Goal: Task Accomplishment & Management: Use online tool/utility

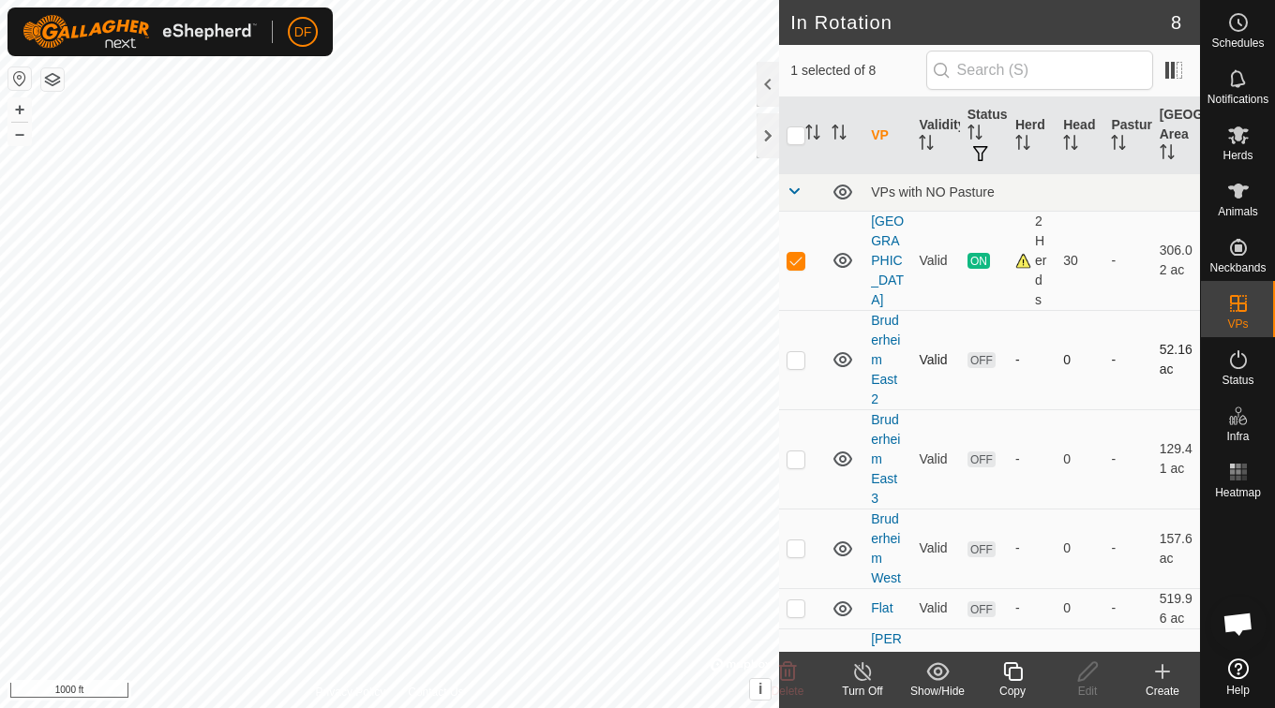
click at [892, 370] on td "Bruderheim East 2" at bounding box center [887, 359] width 48 height 99
click at [883, 363] on link "Bruderheim East 2" at bounding box center [885, 360] width 29 height 94
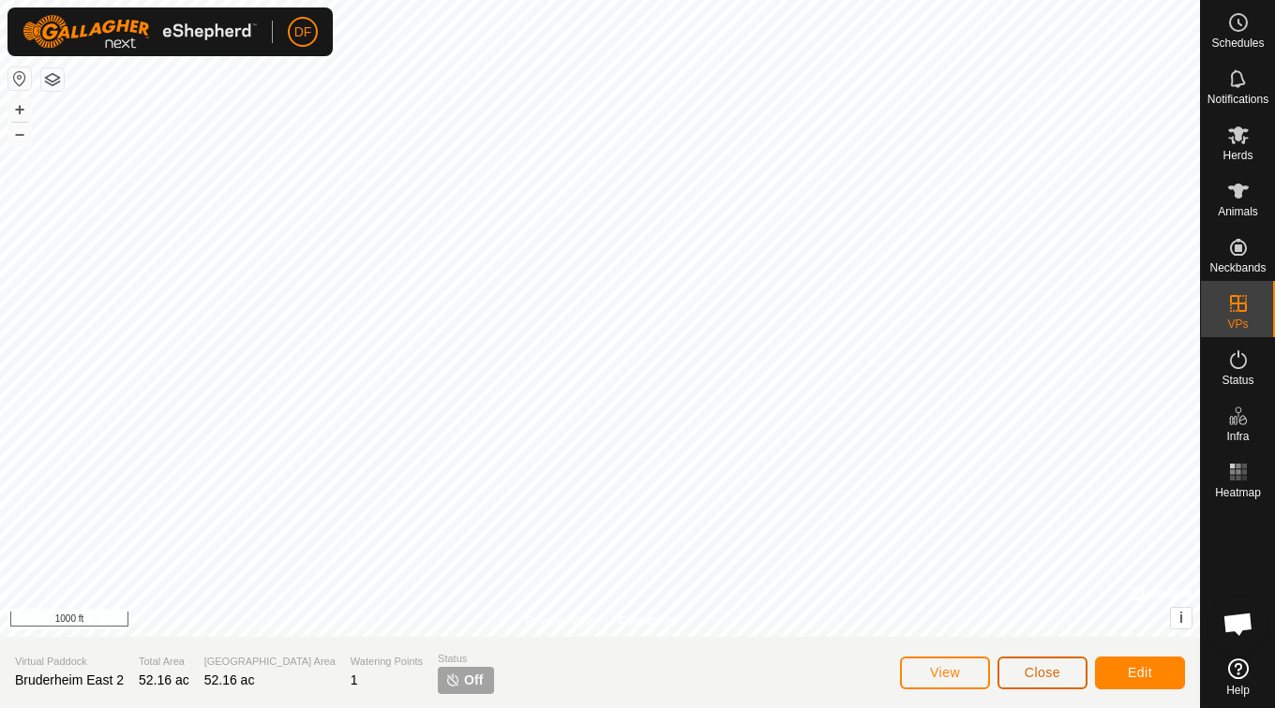
click at [1034, 675] on span "Close" at bounding box center [1042, 672] width 36 height 15
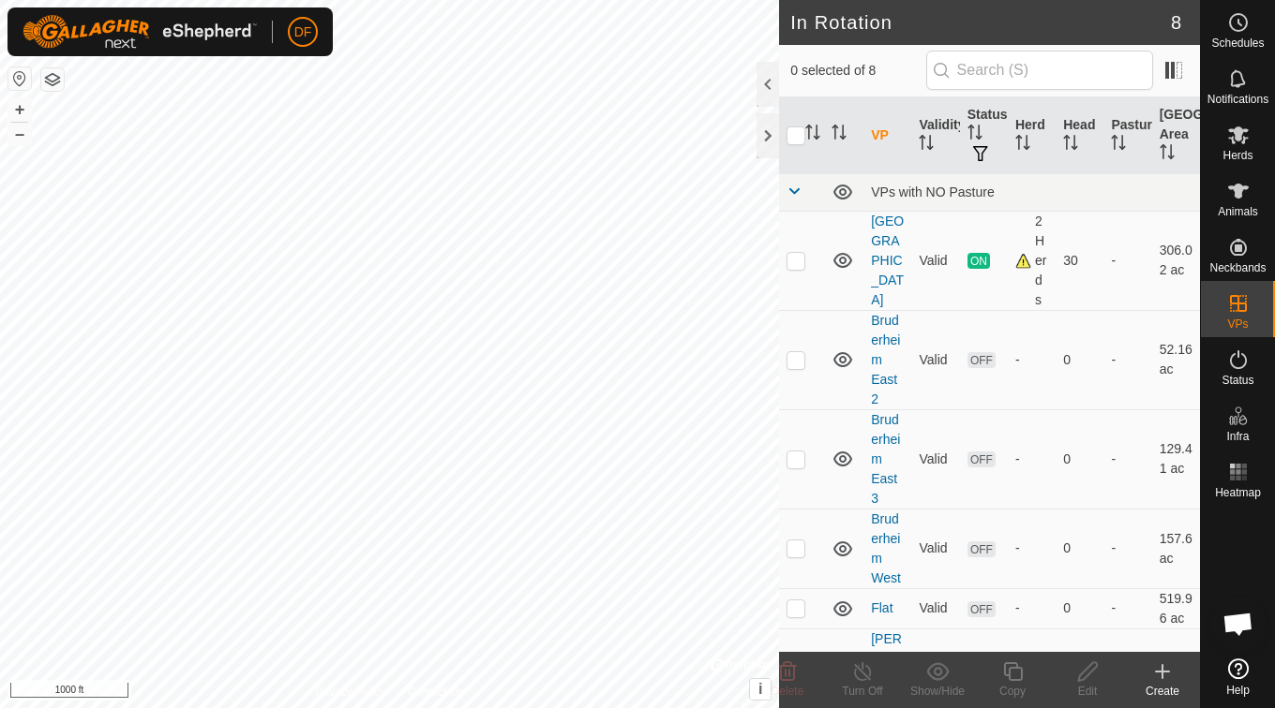
checkbox input "true"
click at [895, 462] on link "Bruderheim East 3" at bounding box center [885, 459] width 29 height 94
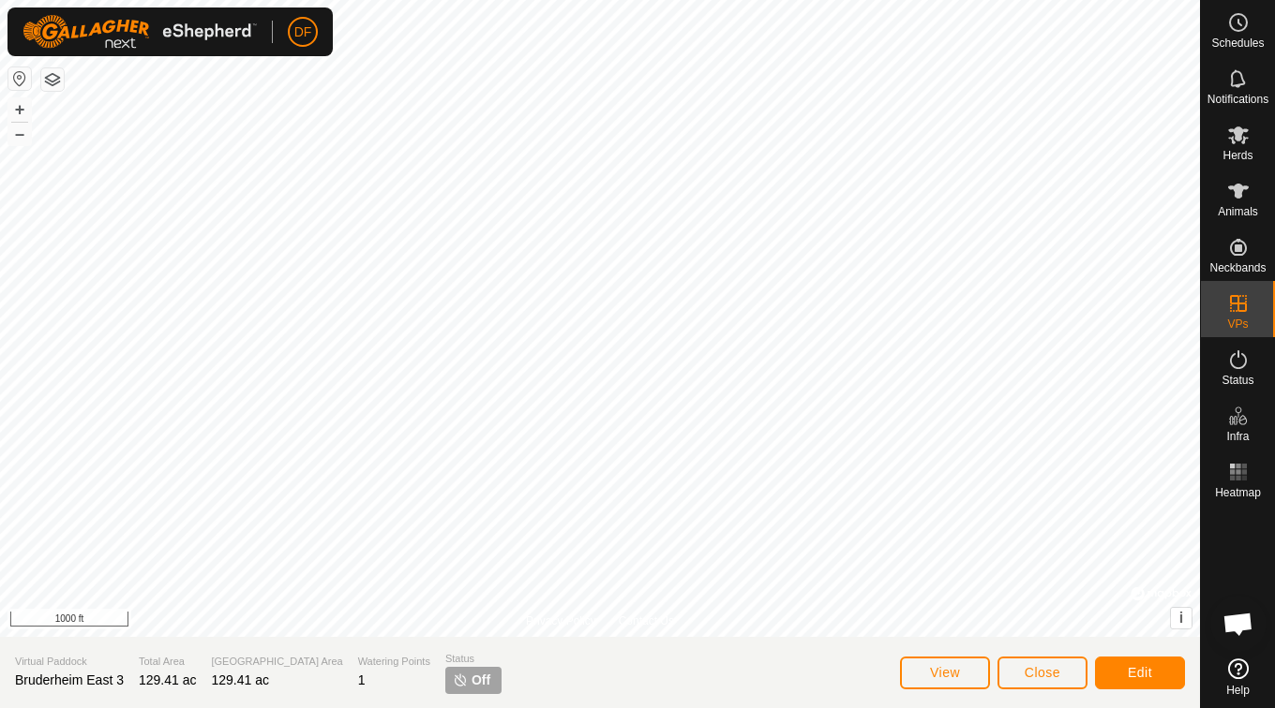
click at [1240, 203] on es-animals-svg-icon at bounding box center [1238, 191] width 34 height 30
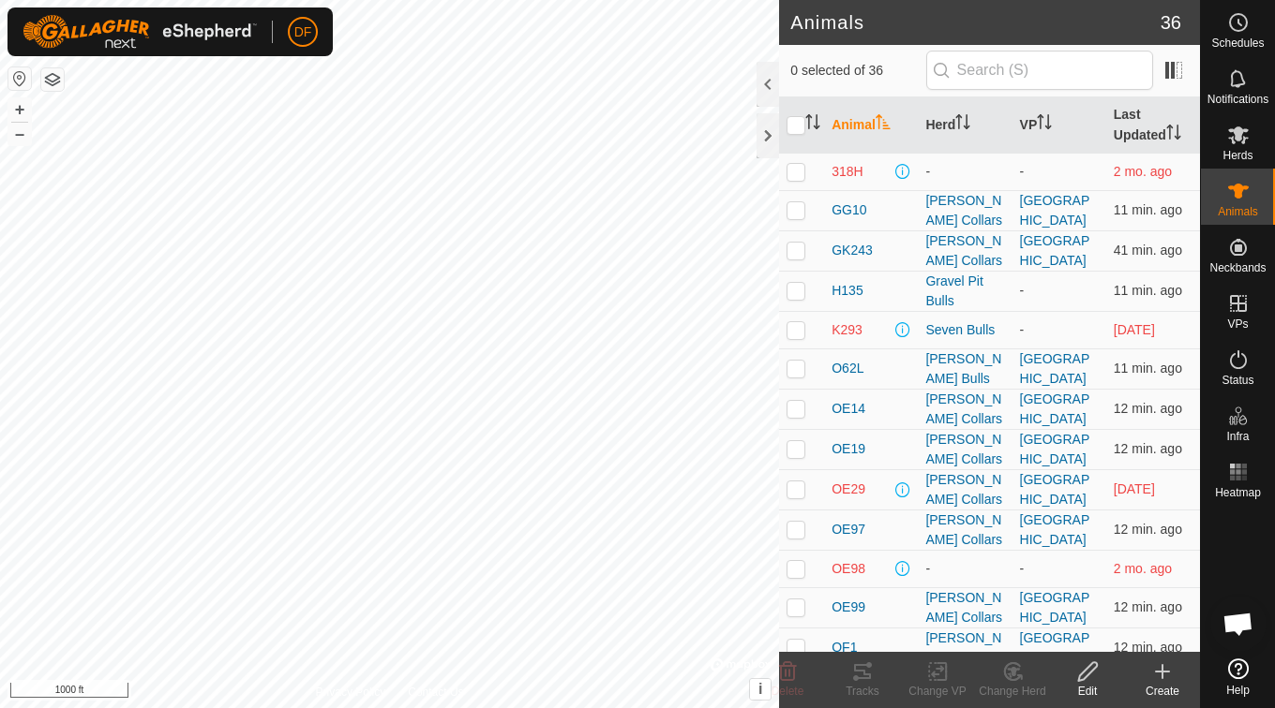
click at [1240, 89] on icon at bounding box center [1238, 78] width 22 height 22
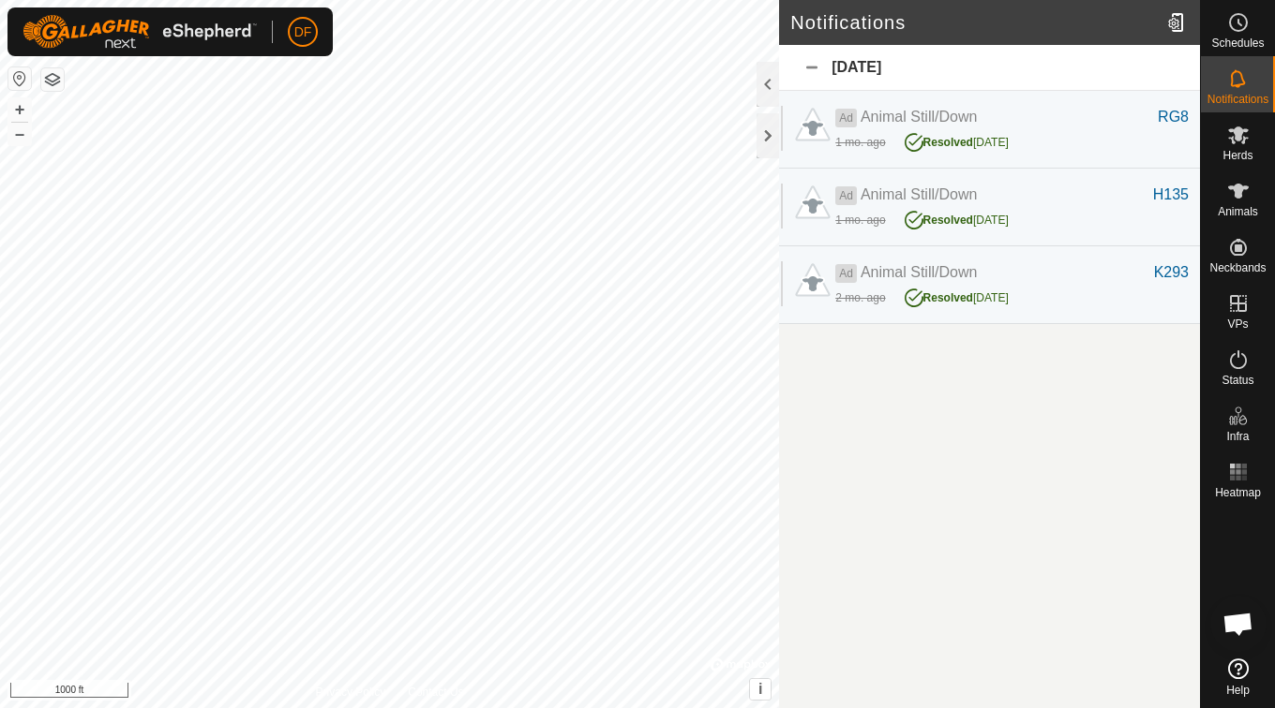
click at [1241, 42] on span "Schedules" at bounding box center [1237, 42] width 52 height 11
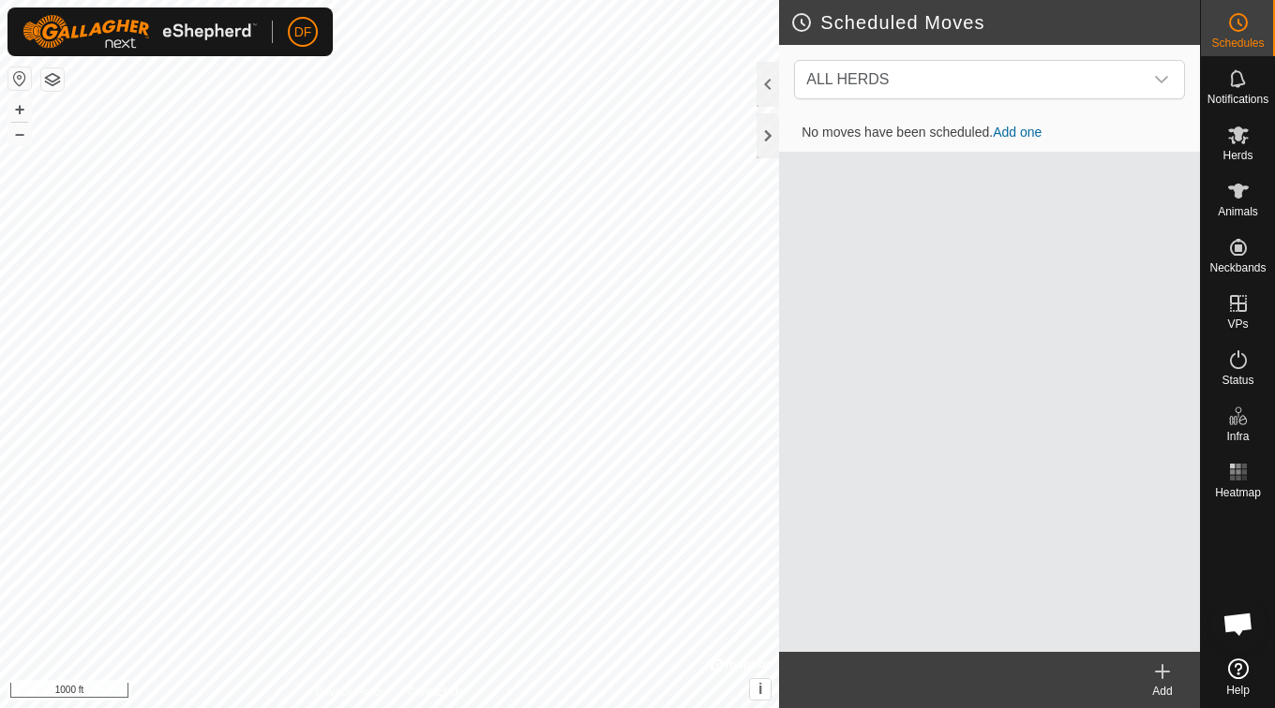
click at [1248, 150] on span "Herds" at bounding box center [1237, 155] width 30 height 11
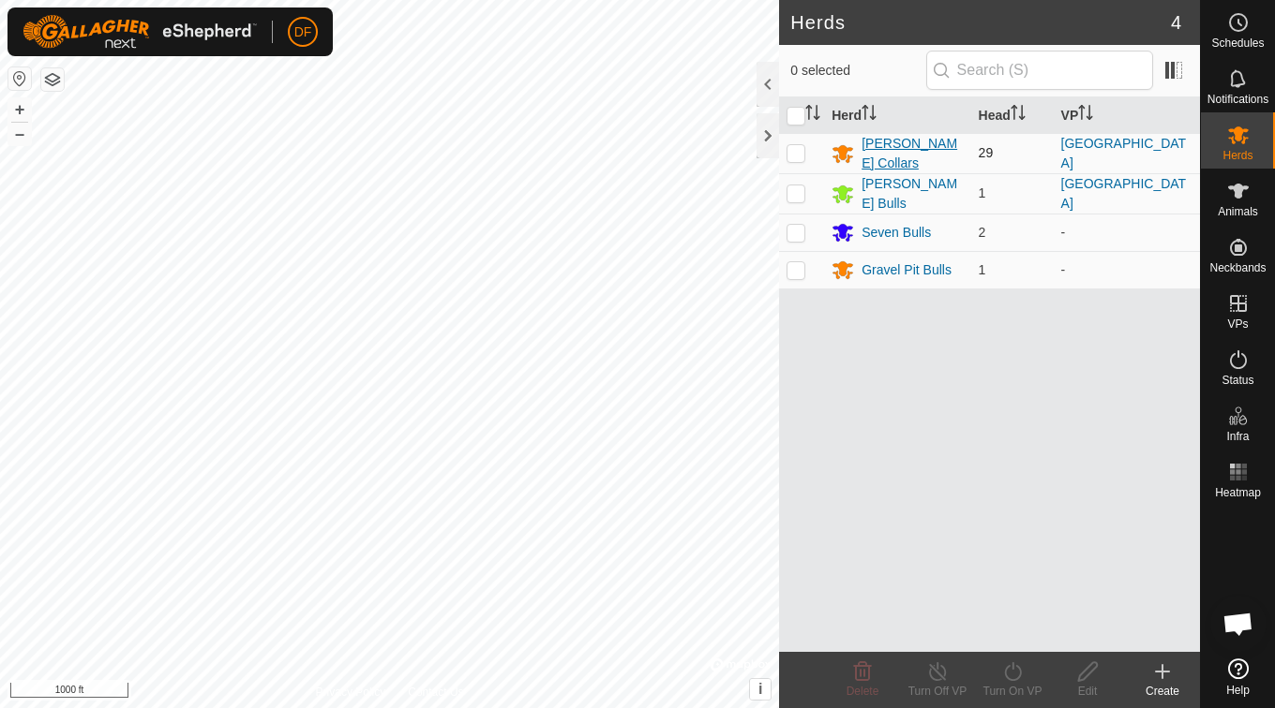
click at [932, 156] on div "[PERSON_NAME] Collars" at bounding box center [911, 153] width 101 height 39
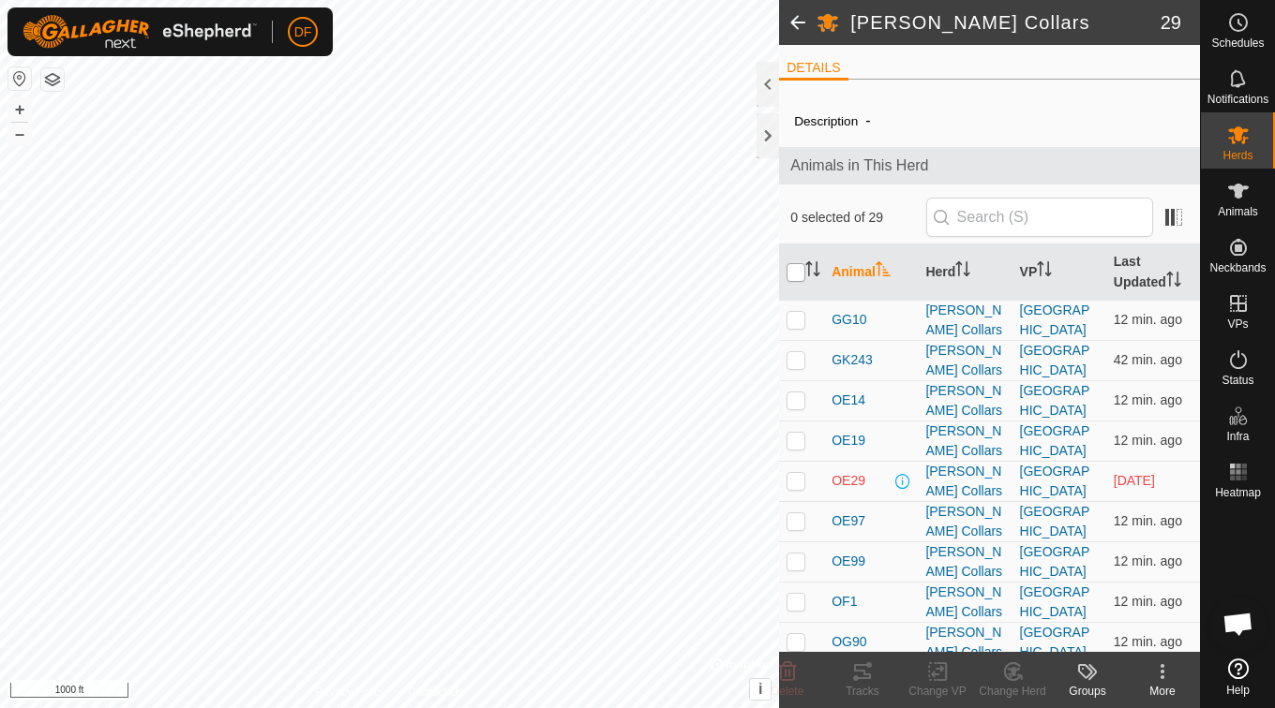
click at [798, 278] on input "checkbox" at bounding box center [795, 272] width 19 height 19
checkbox input "true"
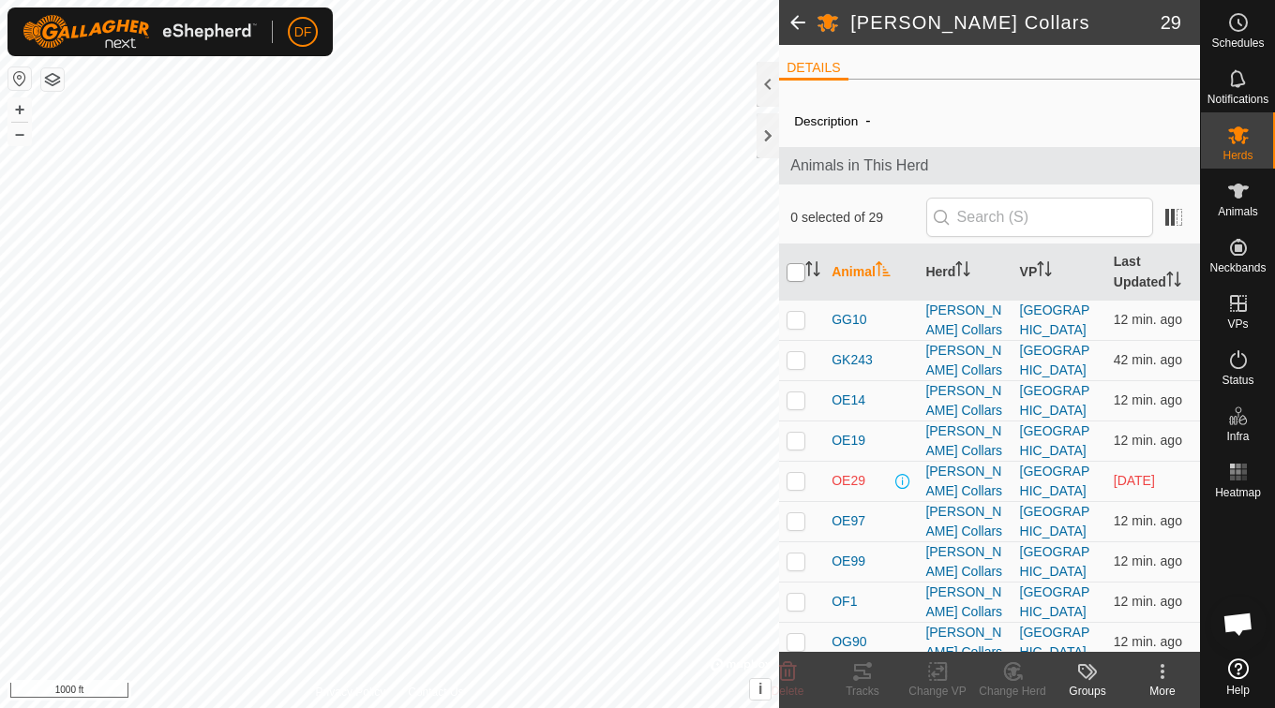
checkbox input "true"
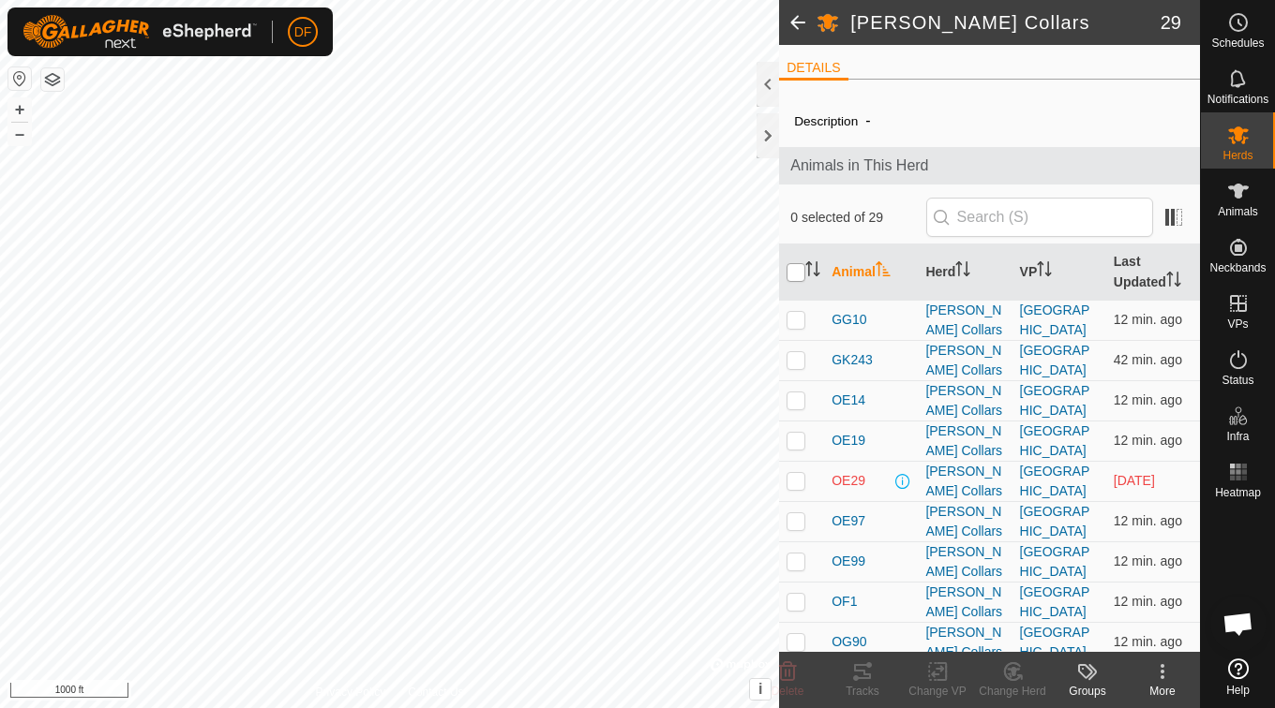
checkbox input "true"
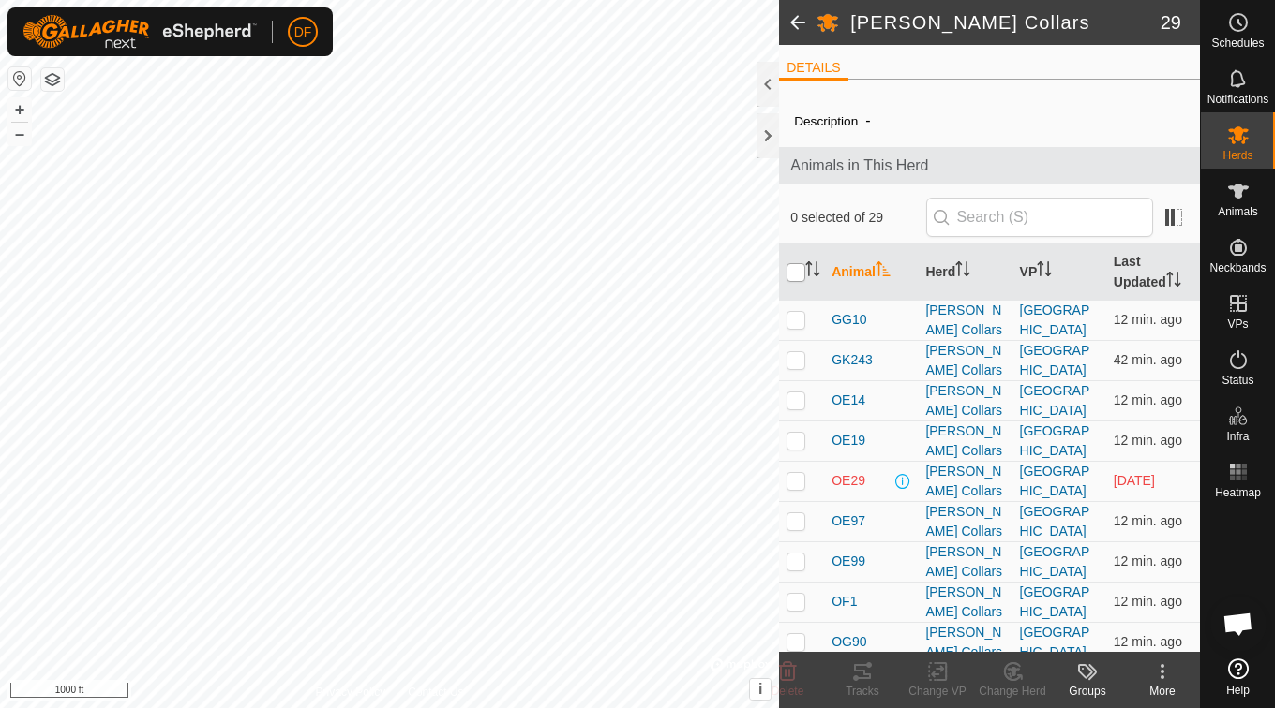
checkbox input "true"
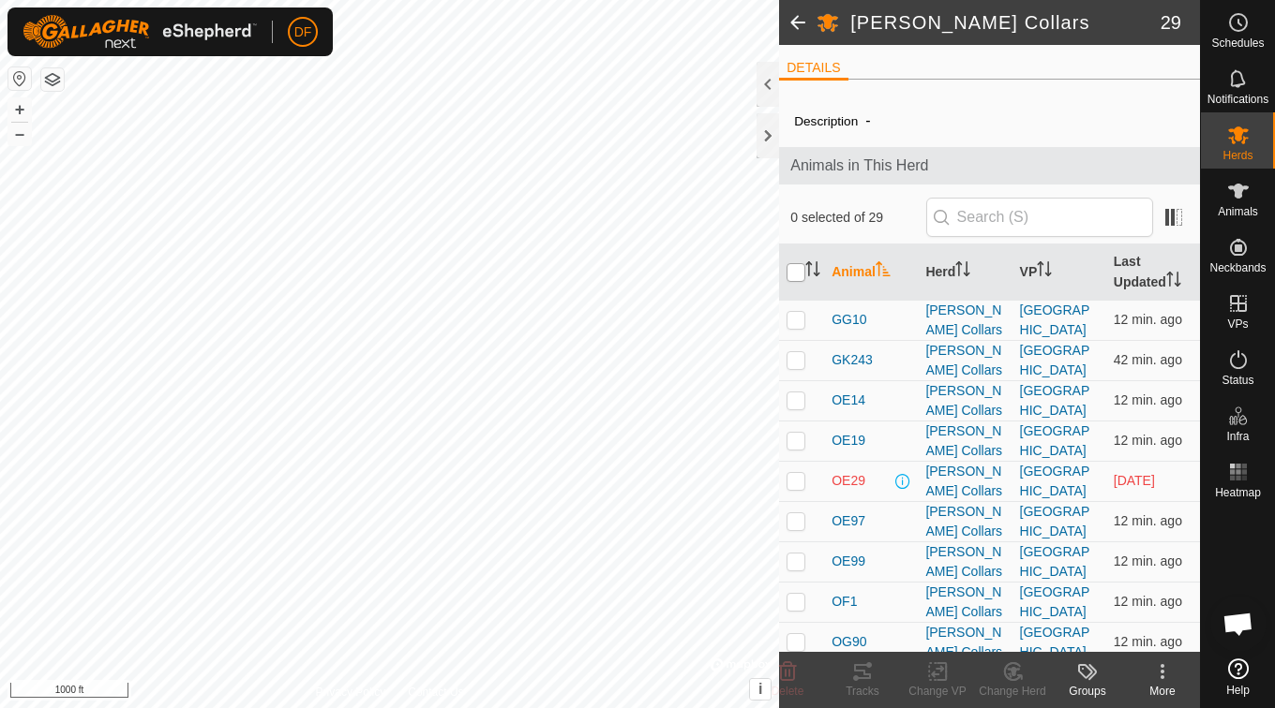
checkbox input "true"
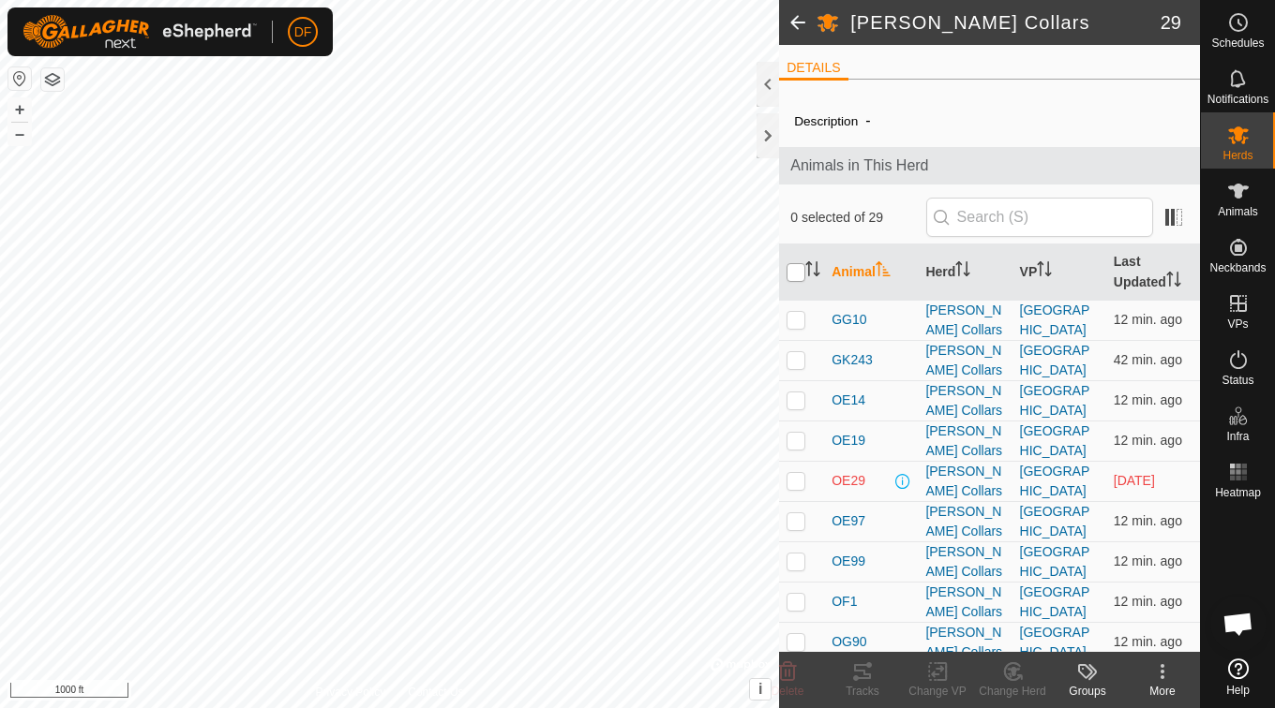
checkbox input "true"
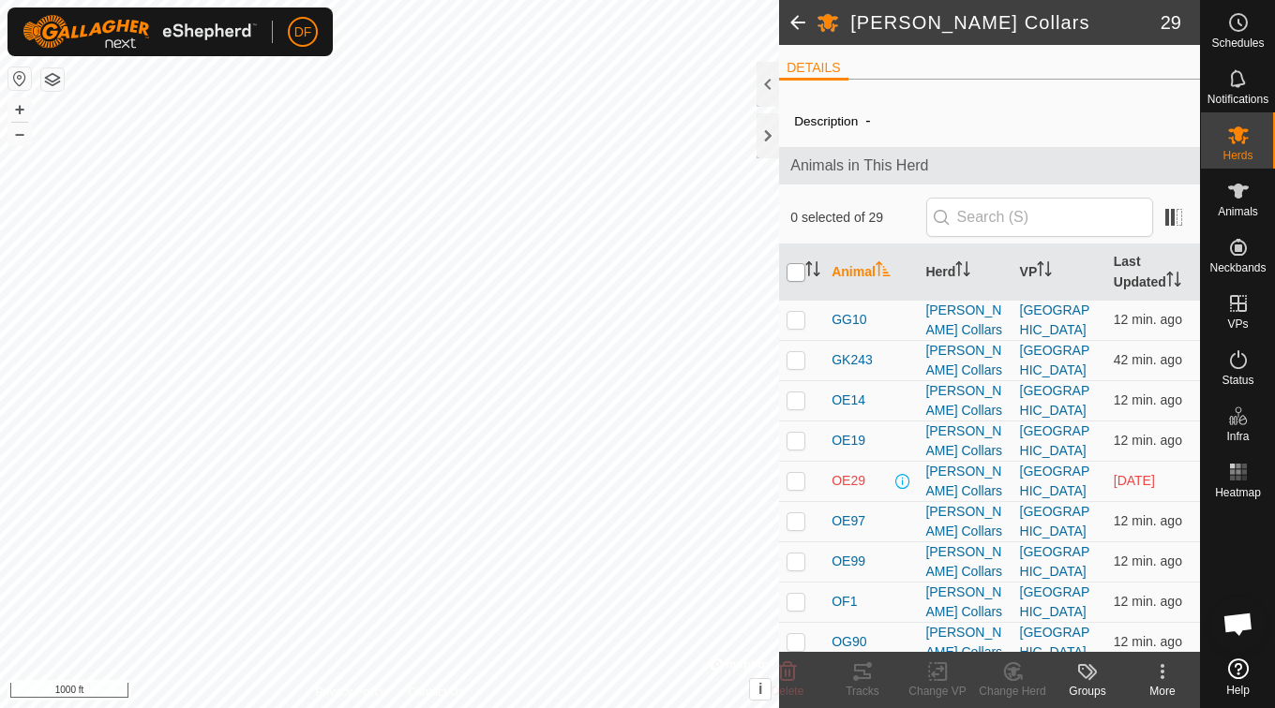
checkbox input "true"
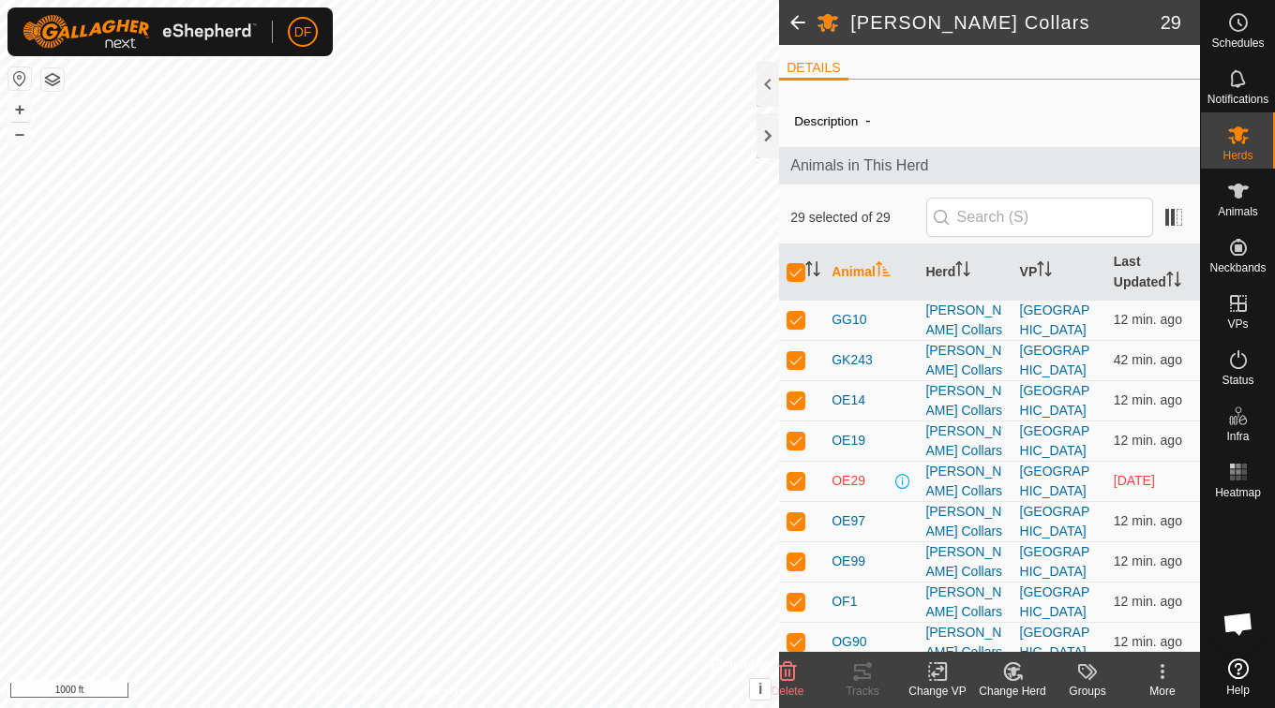
click at [932, 674] on icon at bounding box center [937, 672] width 13 height 12
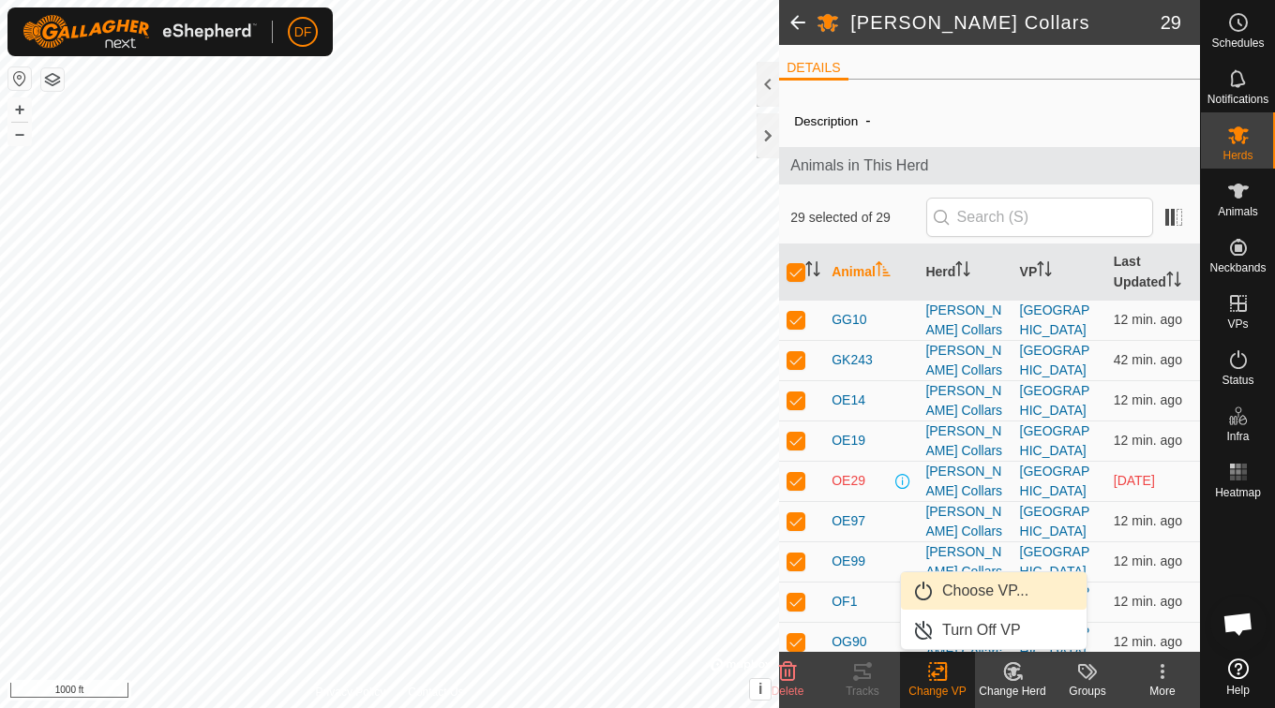
click at [1027, 586] on link "Choose VP..." at bounding box center [994, 591] width 186 height 37
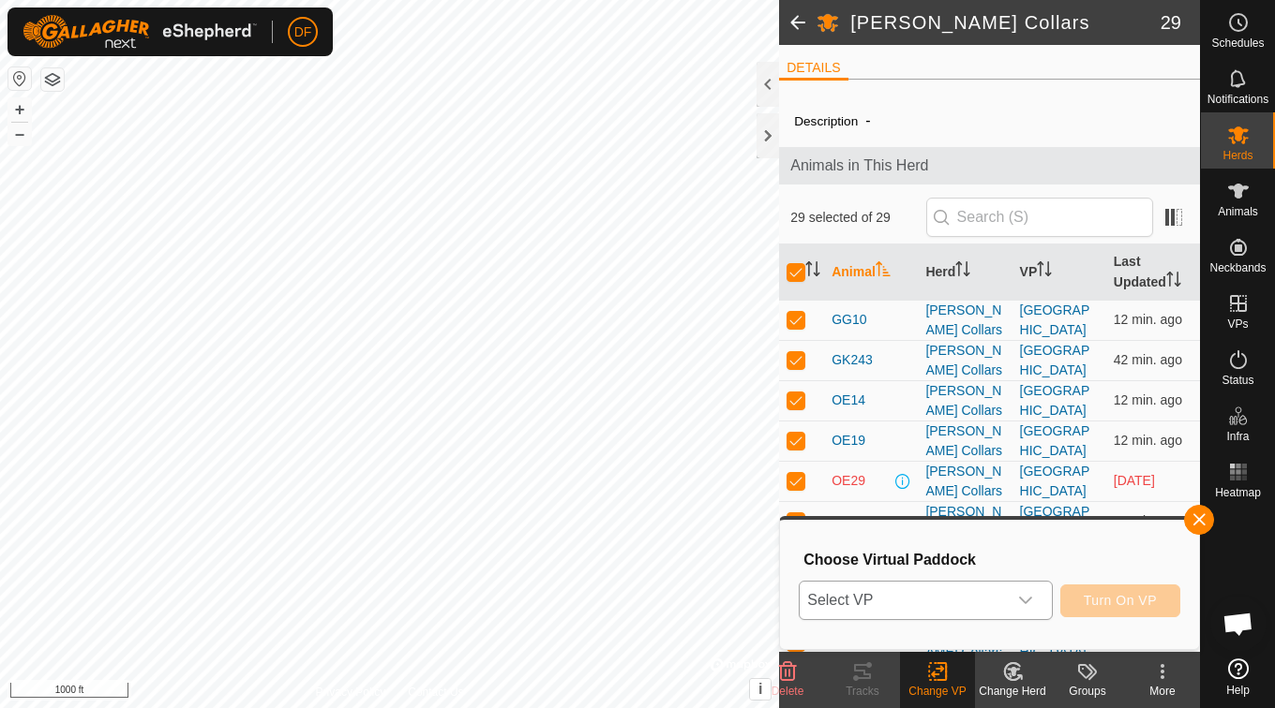
click at [985, 619] on span "Select VP" at bounding box center [902, 600] width 206 height 37
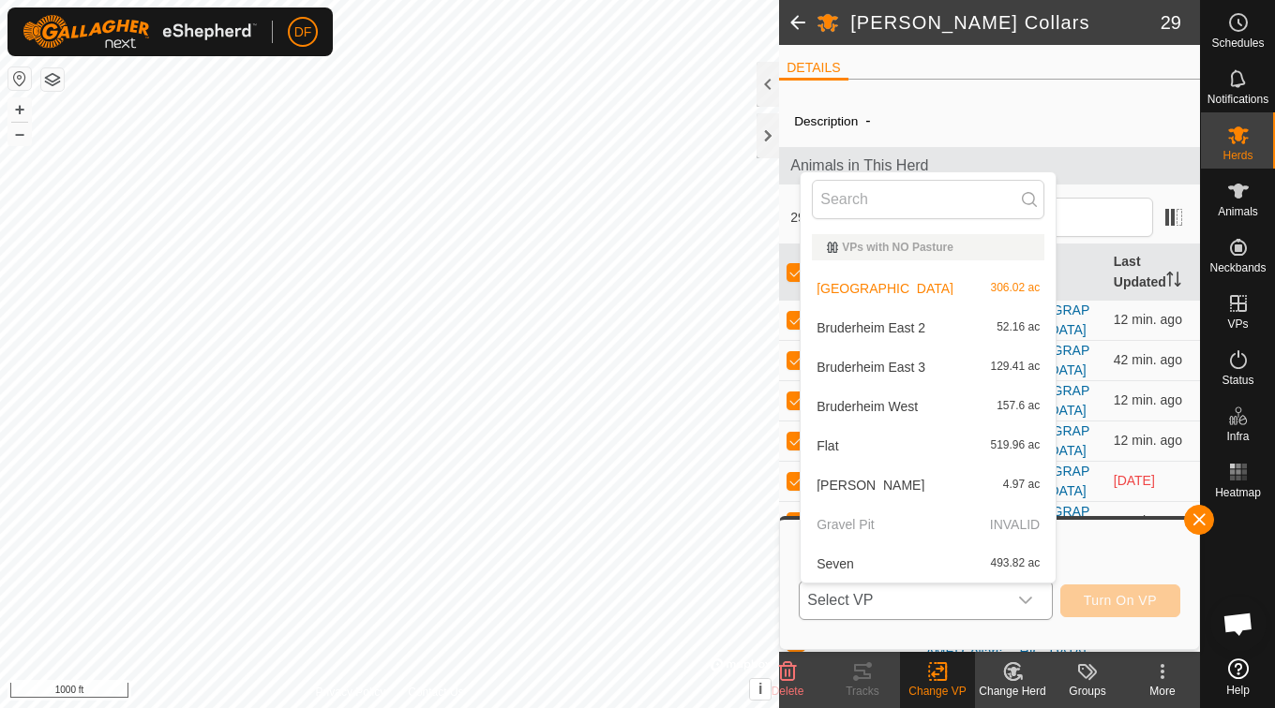
click at [947, 367] on div "Bruderheim East 3 129.41 ac" at bounding box center [928, 367] width 232 height 22
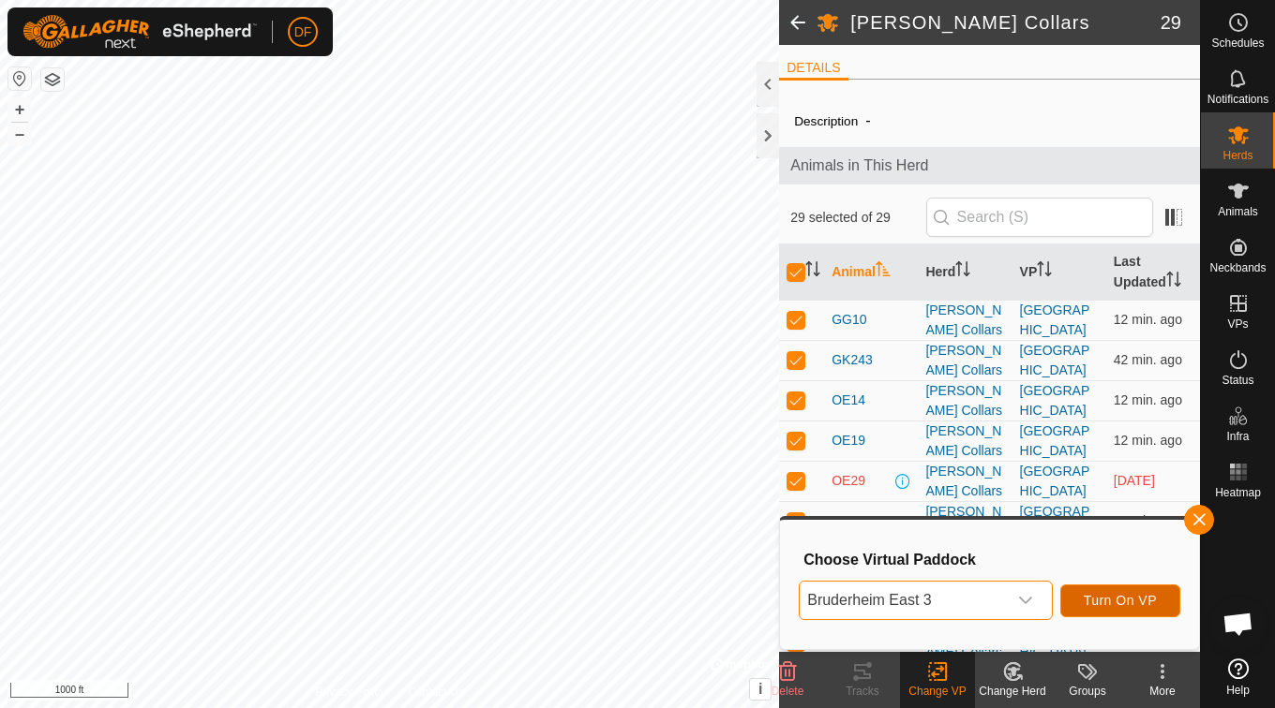
click at [1140, 602] on span "Turn On VP" at bounding box center [1119, 600] width 73 height 15
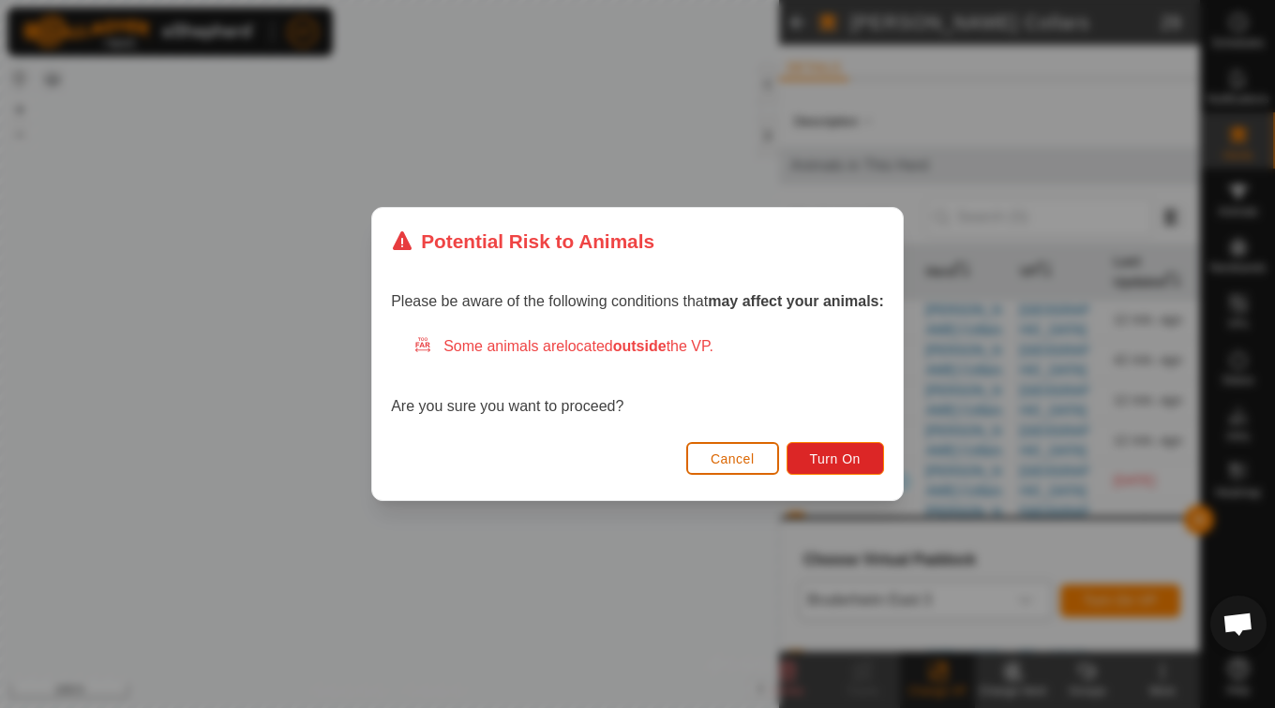
click at [737, 462] on span "Cancel" at bounding box center [732, 459] width 44 height 15
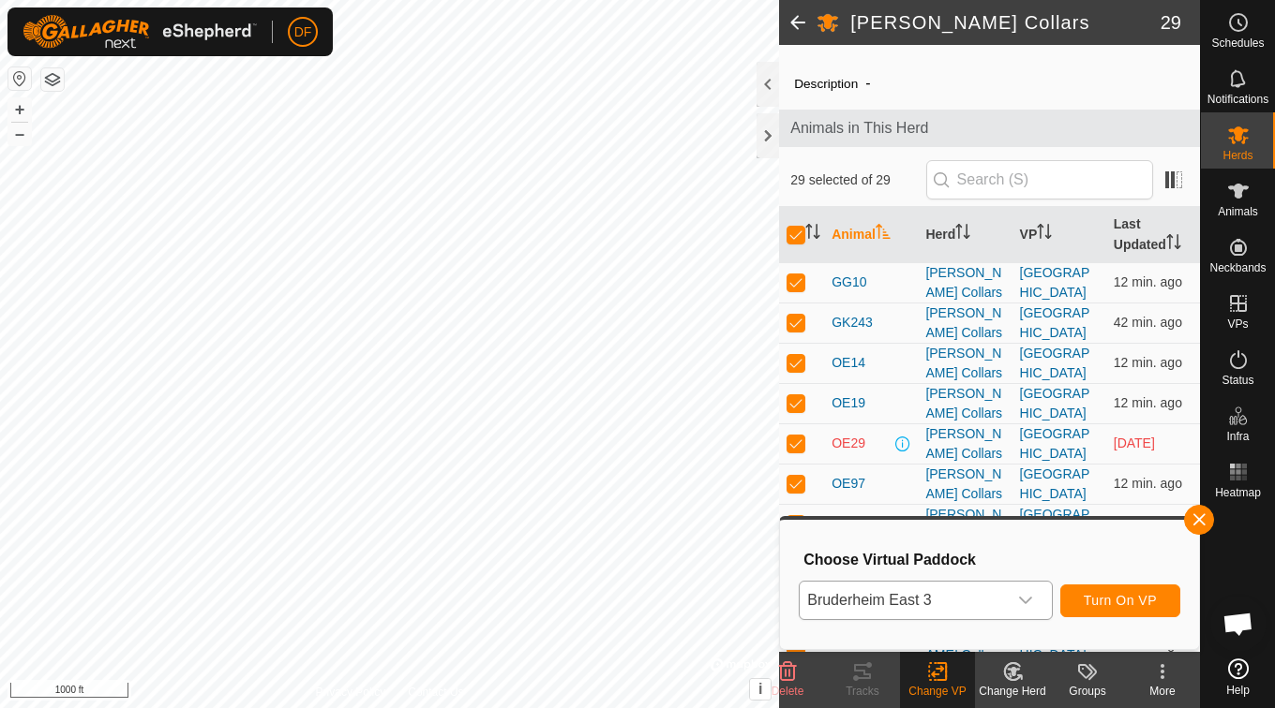
scroll to position [78, 0]
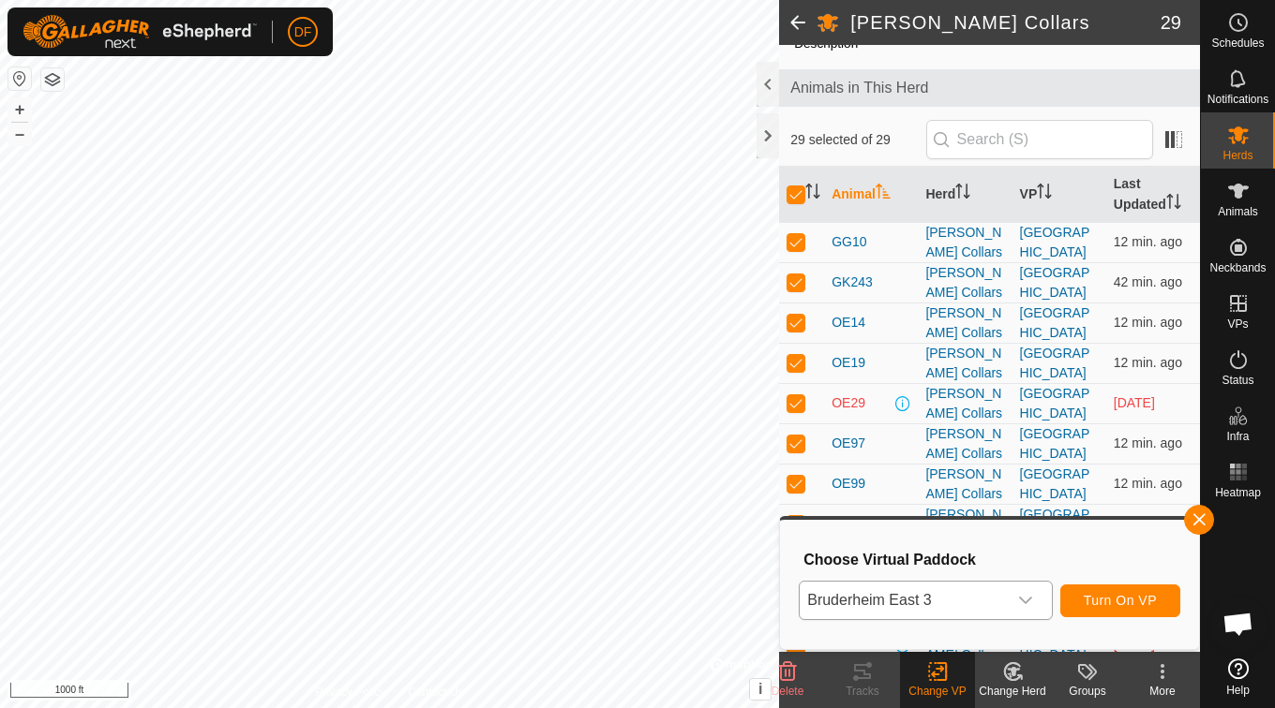
click at [798, 406] on p-checkbox at bounding box center [795, 402] width 19 height 15
checkbox input "false"
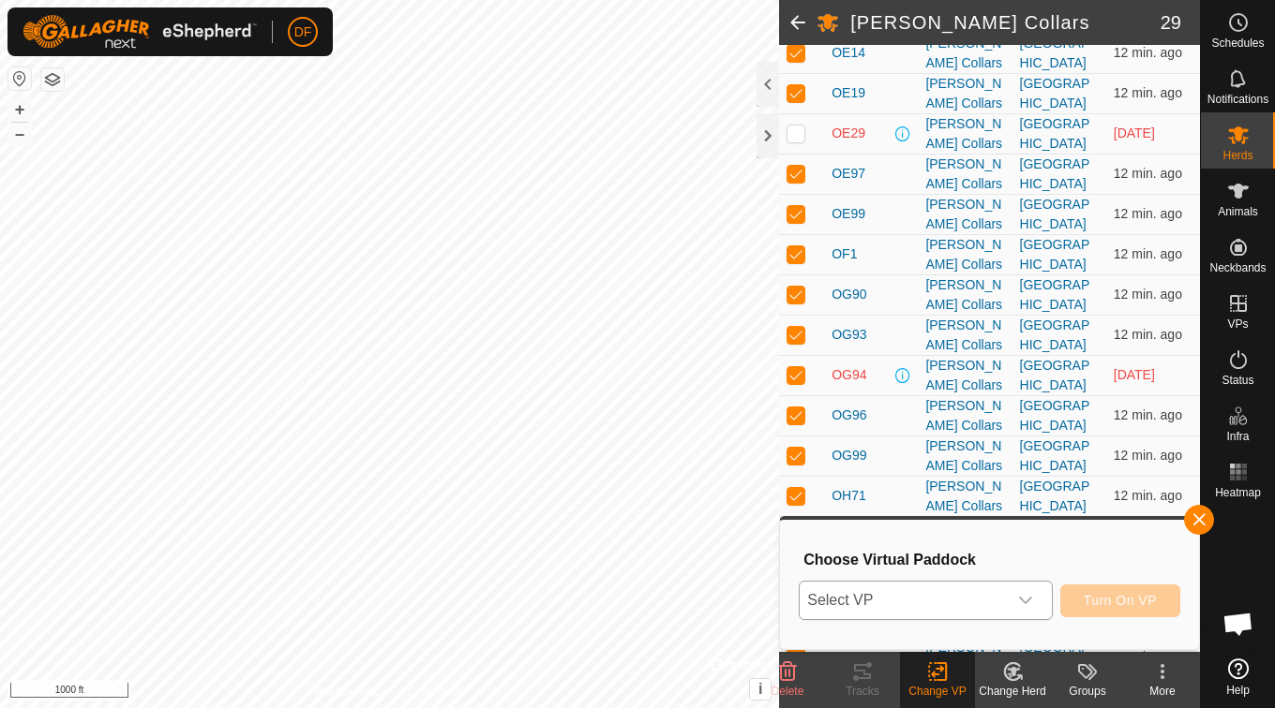
scroll to position [349, 0]
click at [800, 380] on p-checkbox at bounding box center [795, 373] width 19 height 15
checkbox input "false"
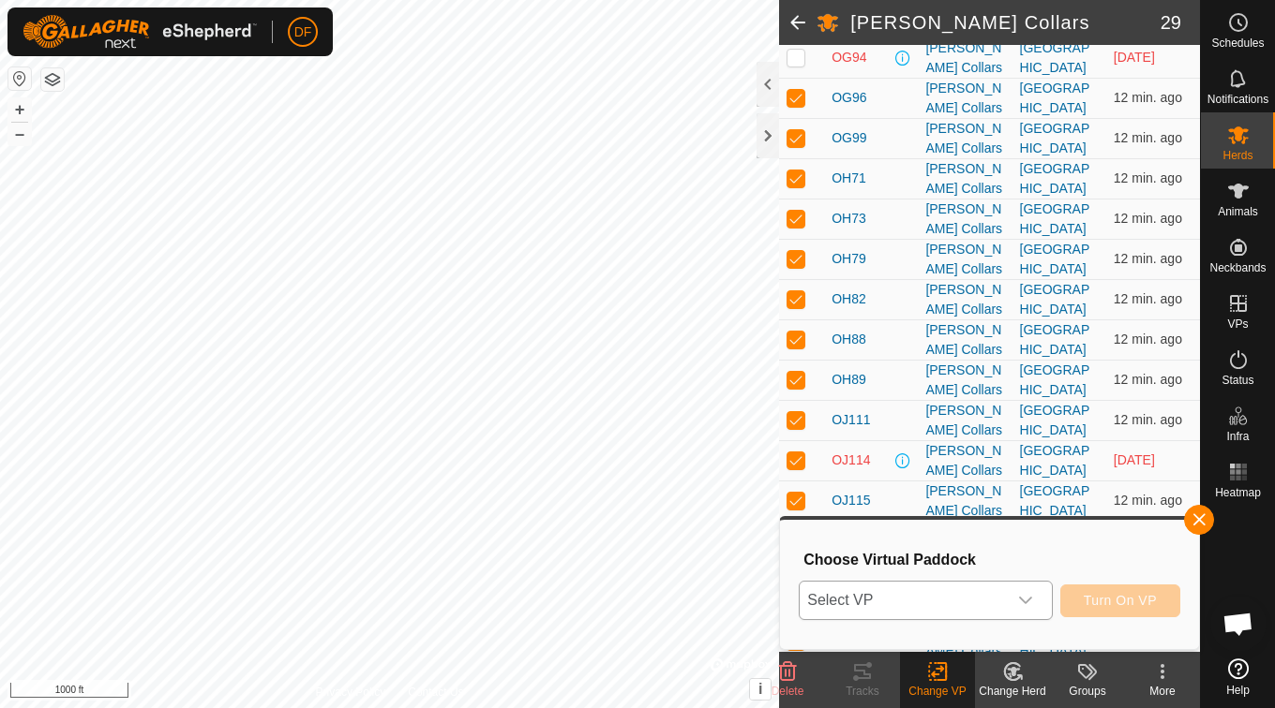
scroll to position [680, 0]
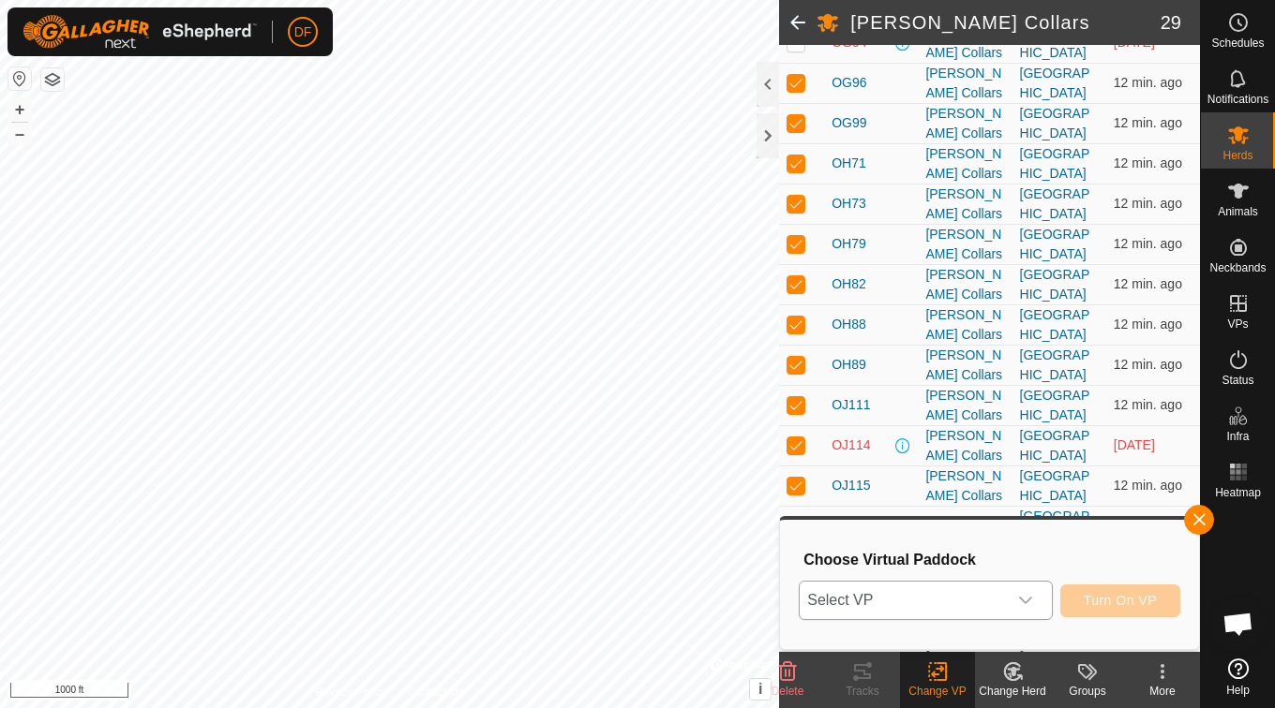
click at [799, 447] on p-checkbox at bounding box center [795, 445] width 19 height 15
checkbox input "false"
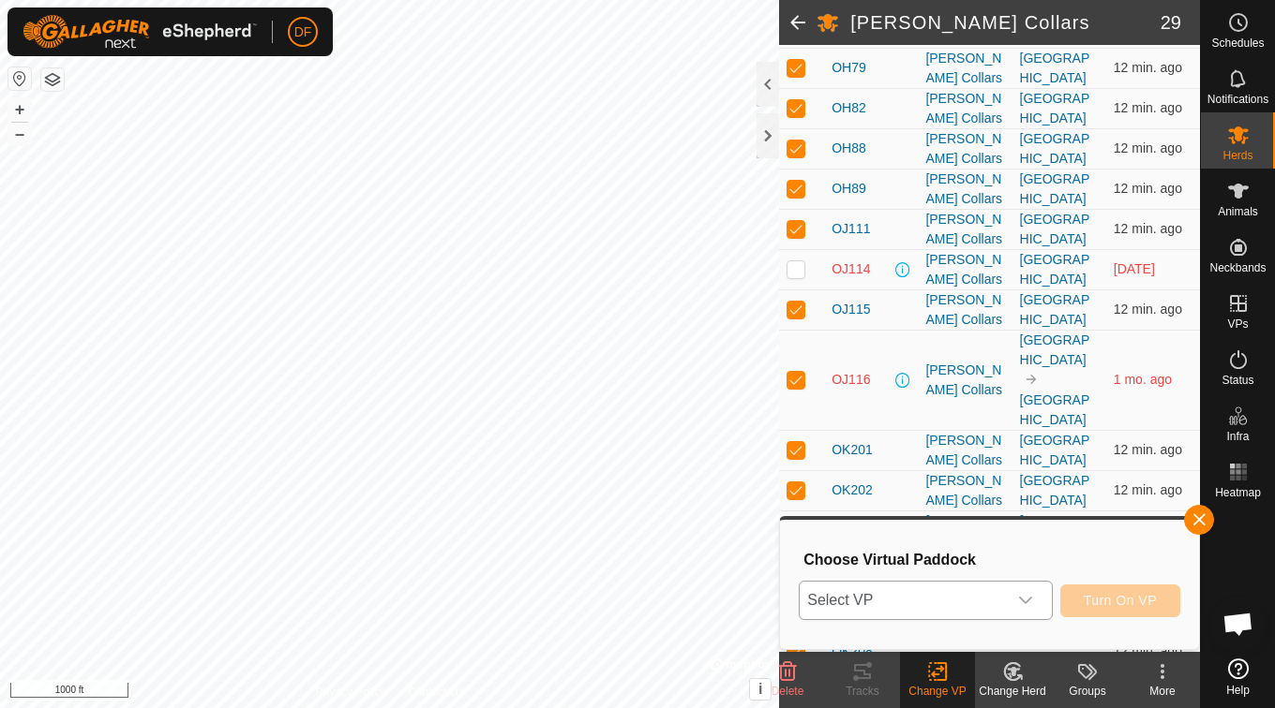
scroll to position [856, 0]
click at [796, 373] on p-checkbox at bounding box center [795, 380] width 19 height 15
checkbox input "false"
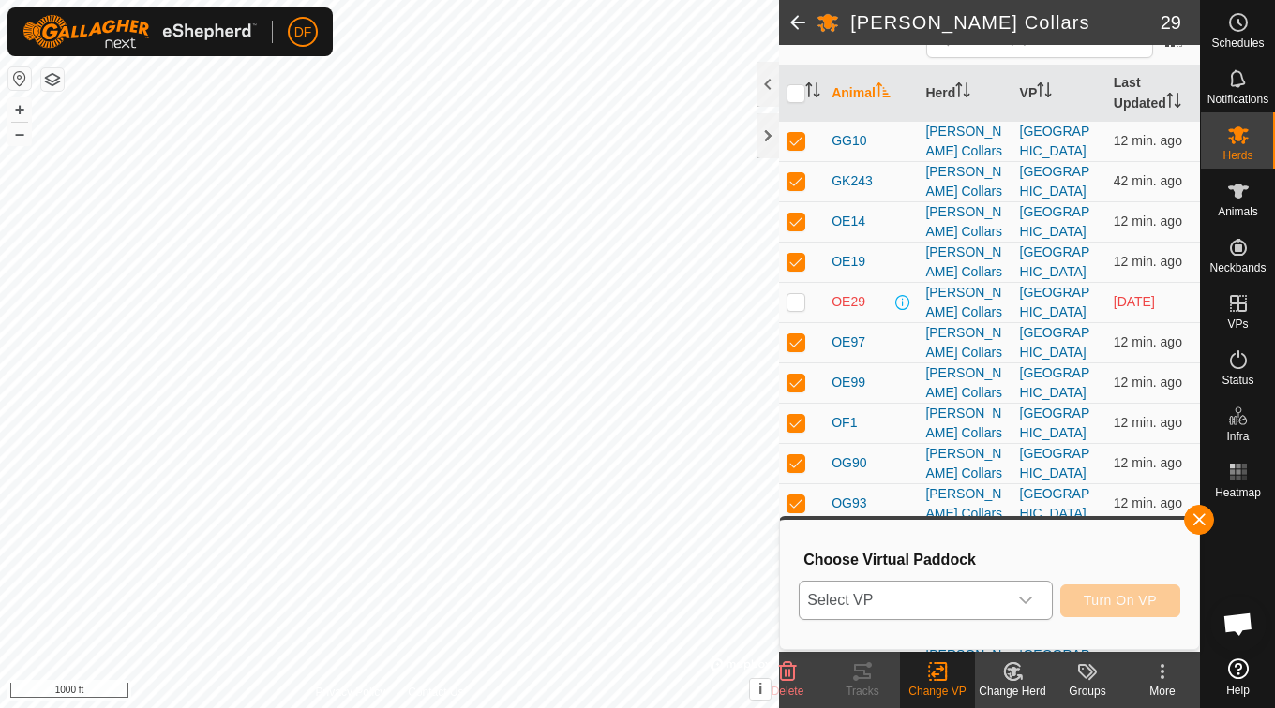
scroll to position [0, 0]
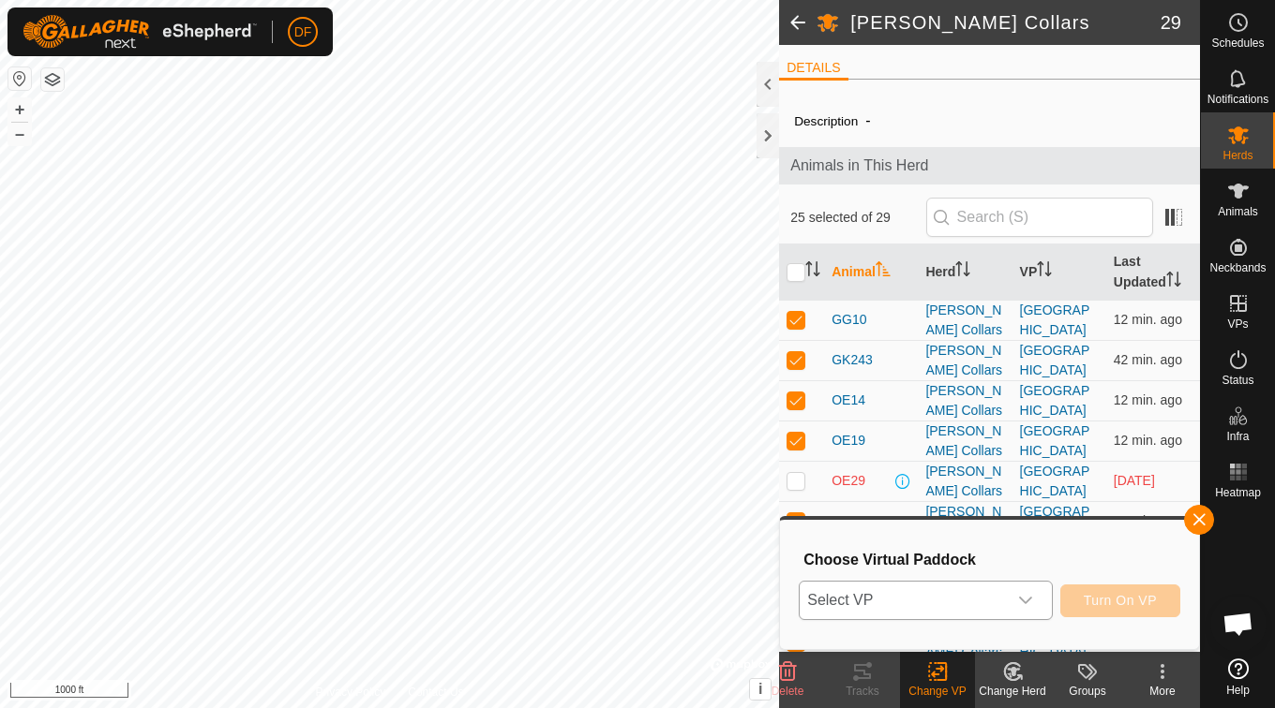
click at [986, 606] on span "Select VP" at bounding box center [902, 600] width 206 height 37
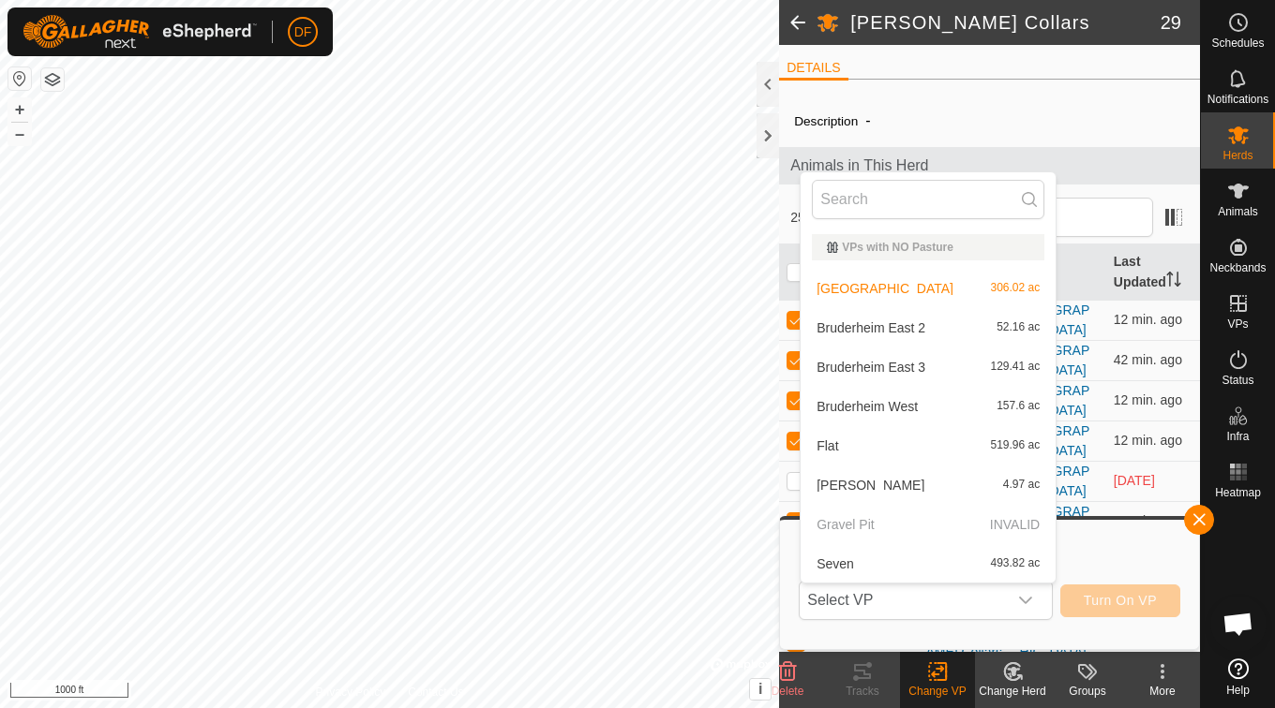
click at [942, 366] on div "Bruderheim East 3 129.41 ac" at bounding box center [928, 367] width 232 height 22
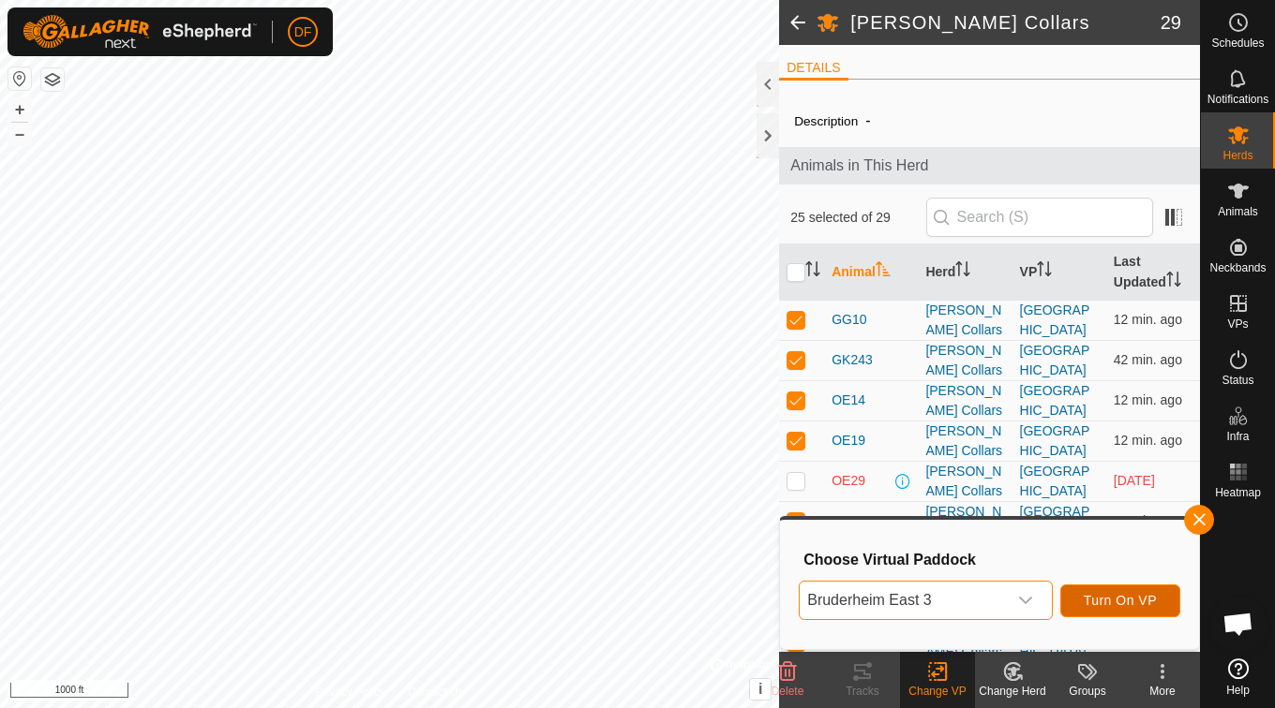
click at [1124, 608] on span "Turn On VP" at bounding box center [1119, 600] width 73 height 15
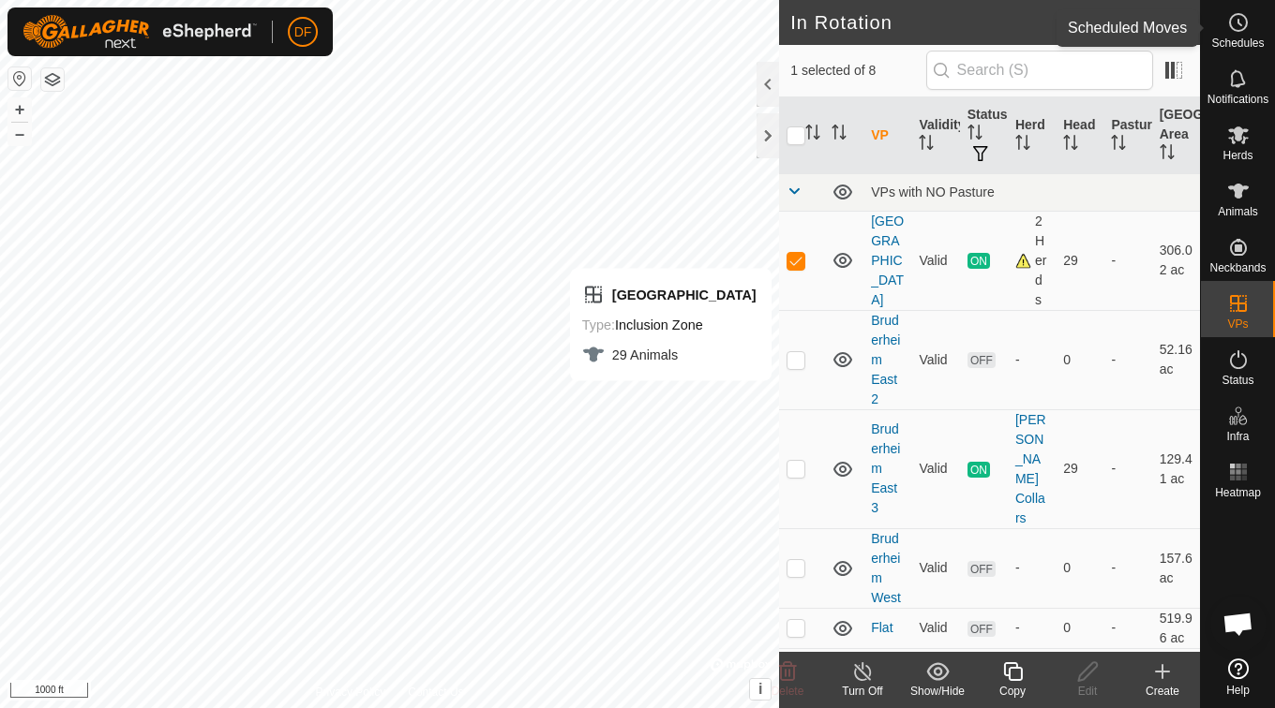
click at [1251, 44] on span "Schedules" at bounding box center [1237, 42] width 52 height 11
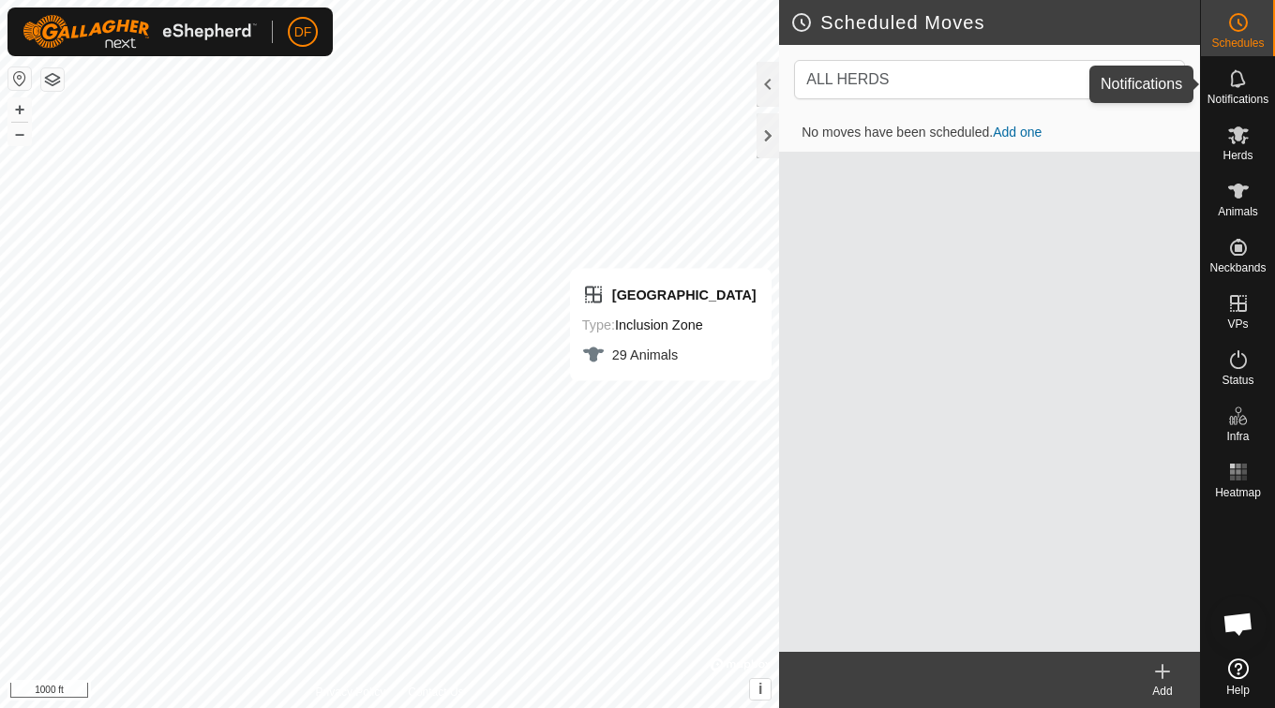
click at [1243, 107] on div "Notifications" at bounding box center [1237, 84] width 74 height 56
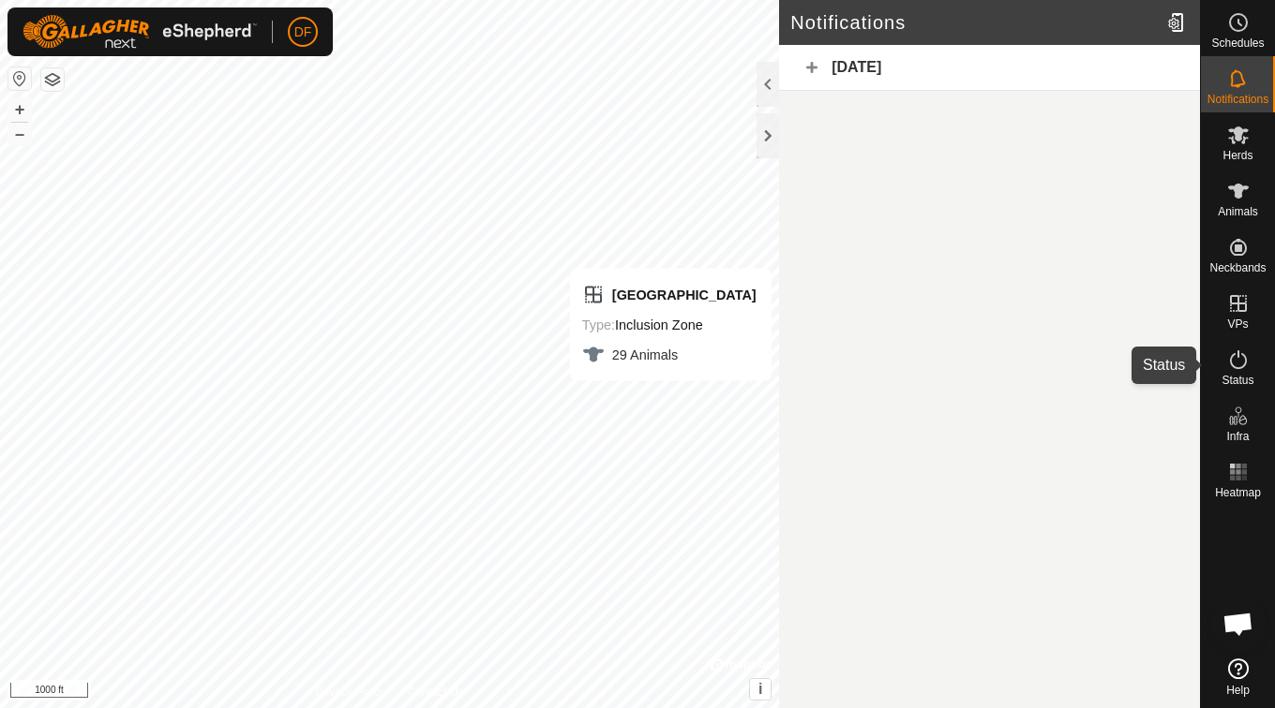
click at [1207, 367] on div "Status" at bounding box center [1237, 365] width 74 height 56
